Goal: Communication & Community: Answer question/provide support

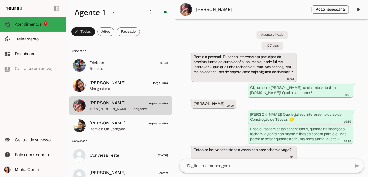
scroll to position [169, 0]
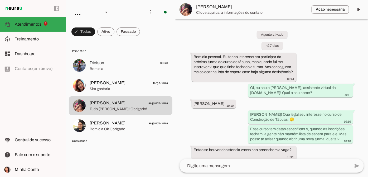
scroll to position [169, 0]
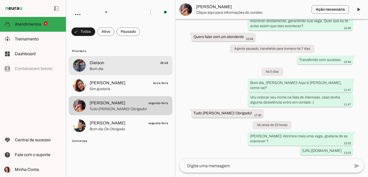
click at [111, 62] on span "Dieison 08:48" at bounding box center [129, 63] width 79 height 7
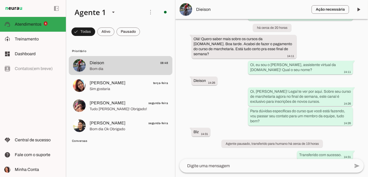
scroll to position [450, 0]
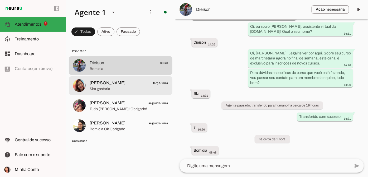
click at [124, 84] on span "Dani Dias terça-feira" at bounding box center [129, 83] width 79 height 7
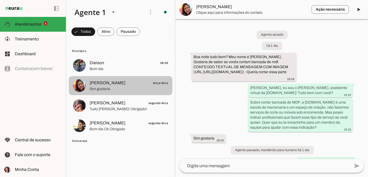
scroll to position [18, 0]
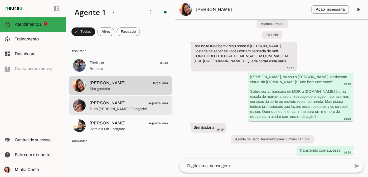
click at [124, 104] on span "Lucas K segunda-feira" at bounding box center [129, 103] width 79 height 7
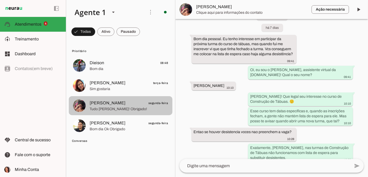
scroll to position [169, 0]
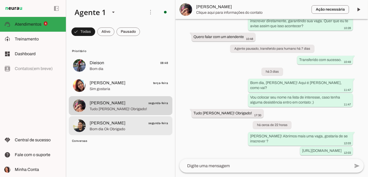
click at [129, 125] on span "Thiago Reis segunda-feira" at bounding box center [129, 123] width 79 height 7
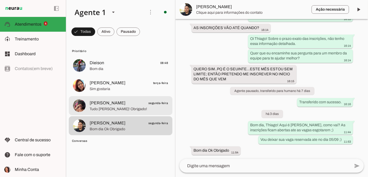
click at [130, 109] on span "Tudo [PERSON_NAME]! Obrigado!" at bounding box center [129, 108] width 79 height 5
